Goal: Task Accomplishment & Management: Manage account settings

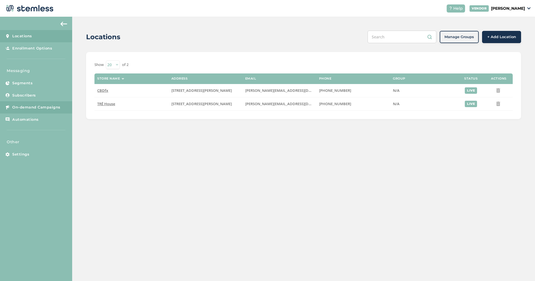
click at [36, 107] on span "On-demand Campaigns" at bounding box center [36, 108] width 48 height 6
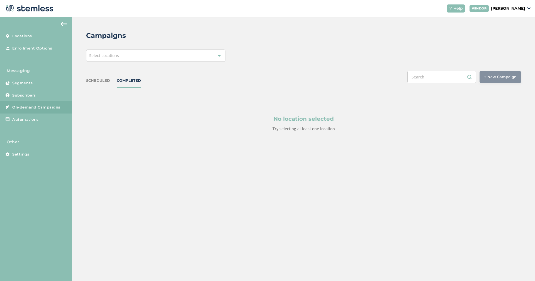
click at [105, 62] on div "Campaigns Select Locations SCHEDULED COMPLETED + New Campaign Select location(s…" at bounding box center [303, 95] width 463 height 156
click at [110, 57] on span "Select Locations" at bounding box center [104, 55] width 30 height 5
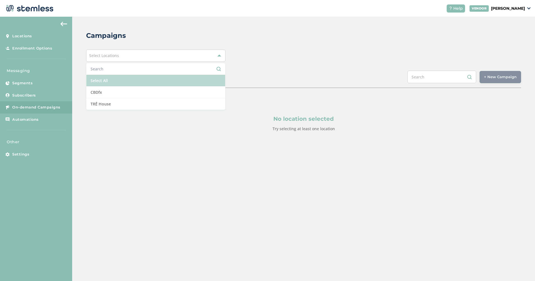
click at [104, 82] on li "Select All" at bounding box center [155, 81] width 139 height 12
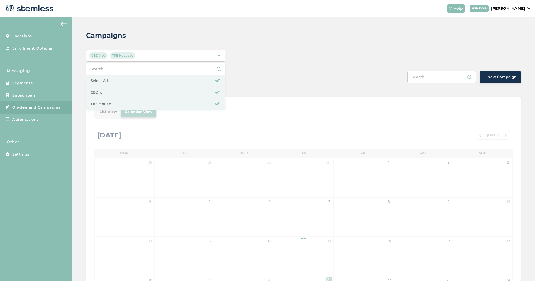
click at [224, 28] on div "Campaigns CBDfx TRĒ House Select All CBDfx TRĒ House SCHEDULED COMPLETED + New …" at bounding box center [303, 197] width 463 height 360
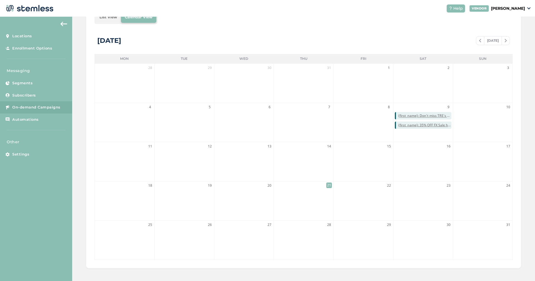
scroll to position [96, 0]
click at [526, 9] on div "VENDOR [PERSON_NAME]" at bounding box center [499, 8] width 61 height 6
click at [397, 21] on div "List View Calendar View" at bounding box center [303, 15] width 418 height 13
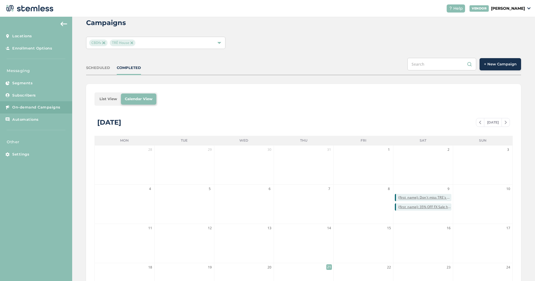
scroll to position [0, 0]
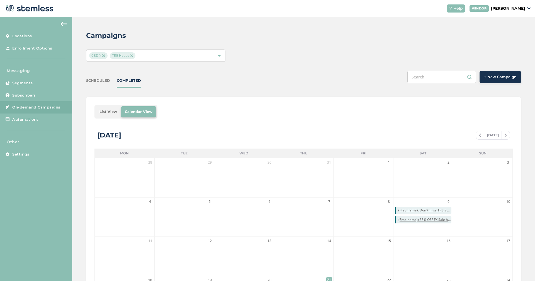
click at [19, 142] on p "Other" at bounding box center [36, 142] width 72 height 6
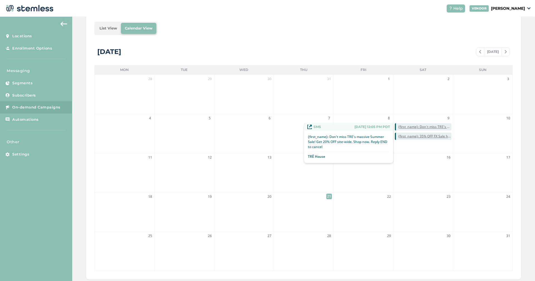
drag, startPoint x: 419, startPoint y: 128, endPoint x: 427, endPoint y: 128, distance: 7.8
click at [427, 128] on span "{first_name}: Don't miss TRE's massive Summer Sale! Get 20% OFF site-wide. Shop…" at bounding box center [424, 127] width 53 height 5
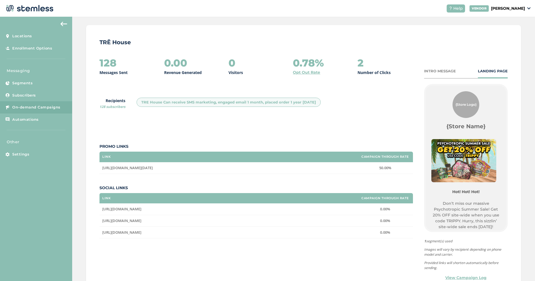
scroll to position [21, 0]
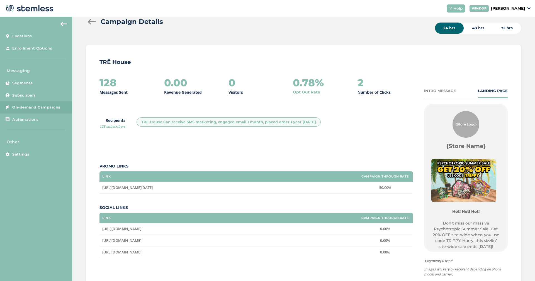
click at [91, 23] on div at bounding box center [91, 22] width 11 height 6
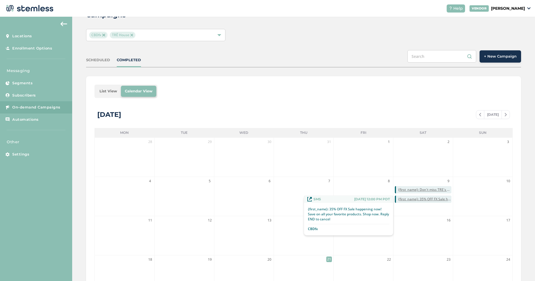
click at [419, 200] on span "{first_name}: 35% OFF FX Sale happening now! Save on all your favorite products…" at bounding box center [424, 199] width 53 height 5
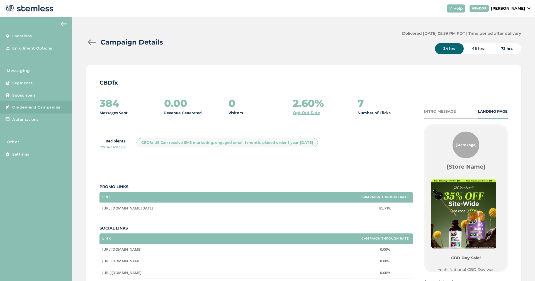
click at [430, 111] on div "INTRO MESSAGE" at bounding box center [440, 112] width 32 height 6
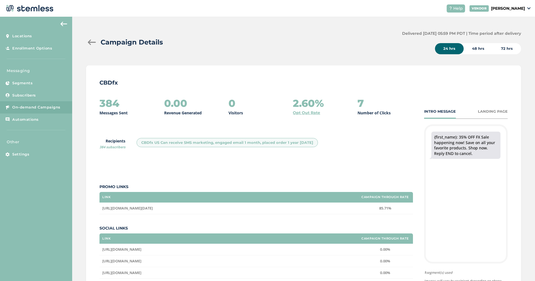
click at [481, 115] on div "INTRO MESSAGE LANDING PAGE" at bounding box center [466, 114] width 84 height 10
click at [483, 113] on div "LANDING PAGE" at bounding box center [493, 112] width 30 height 6
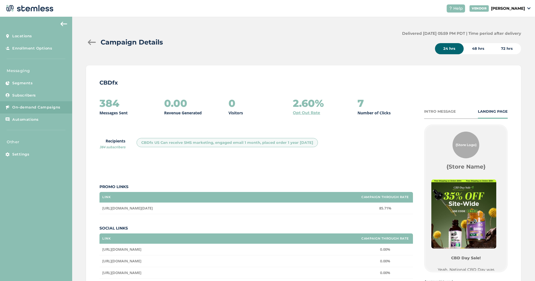
click at [442, 114] on div "INTRO MESSAGE LANDING PAGE" at bounding box center [466, 114] width 84 height 10
click at [442, 109] on div "INTRO MESSAGE" at bounding box center [440, 112] width 32 height 6
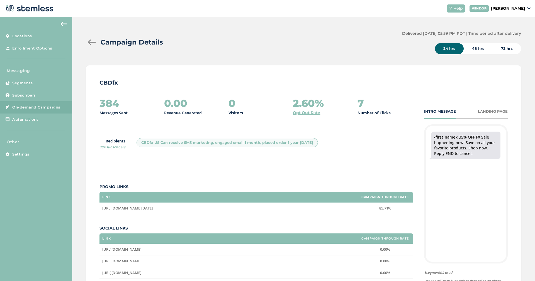
click at [504, 51] on div "72 hrs" at bounding box center [507, 48] width 28 height 11
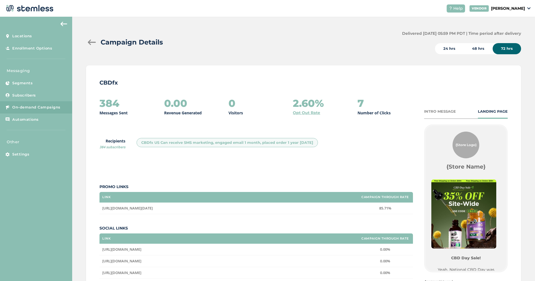
click at [440, 49] on div "24 hrs" at bounding box center [449, 48] width 29 height 11
click at [468, 47] on div "48 hrs" at bounding box center [478, 48] width 29 height 11
click at [493, 46] on div "72 hrs" at bounding box center [507, 48] width 28 height 11
click at [493, 45] on div "72 hrs" at bounding box center [507, 48] width 28 height 11
click at [442, 49] on div "24 hrs" at bounding box center [449, 48] width 29 height 11
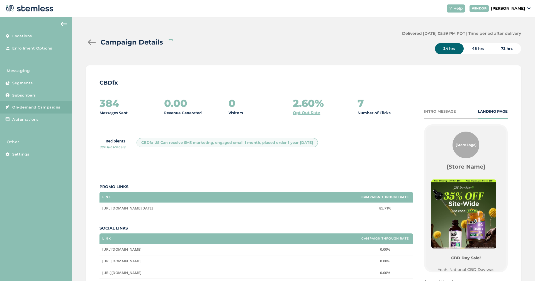
click at [468, 47] on div "48 hrs" at bounding box center [478, 48] width 29 height 11
click at [495, 46] on div "72 hrs" at bounding box center [507, 48] width 28 height 11
click at [96, 46] on div "Campaign Details" at bounding box center [241, 42] width 311 height 10
click at [96, 44] on div at bounding box center [91, 43] width 11 height 6
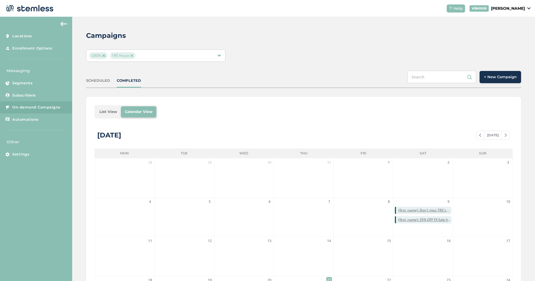
click at [406, 14] on header "Help VENDOR [PERSON_NAME]" at bounding box center [267, 8] width 535 height 17
